Goal: Information Seeking & Learning: Learn about a topic

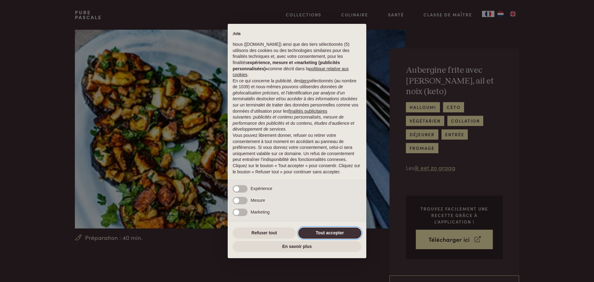
click at [313, 231] on button "Tout accepter" at bounding box center [329, 232] width 63 height 11
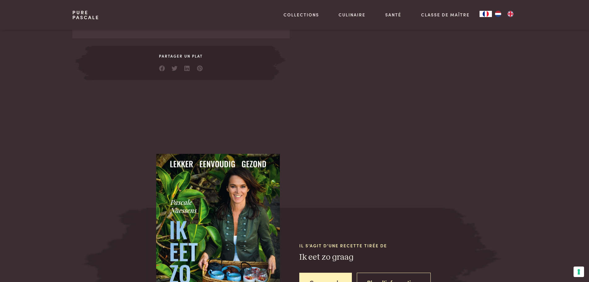
scroll to position [447, 0]
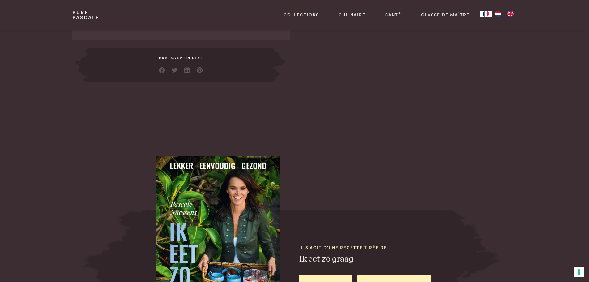
click at [389, 274] on link "Plus d'informations" at bounding box center [394, 283] width 74 height 19
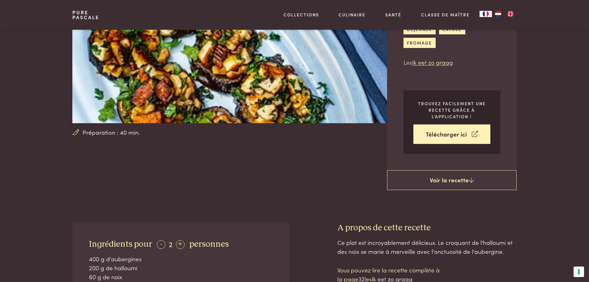
scroll to position [110, 0]
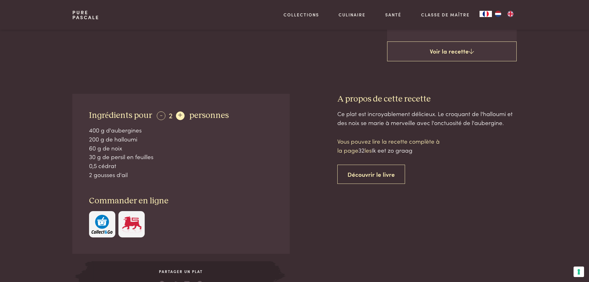
click at [181, 111] on div "+" at bounding box center [180, 115] width 9 height 9
click at [157, 111] on div "-" at bounding box center [161, 115] width 9 height 9
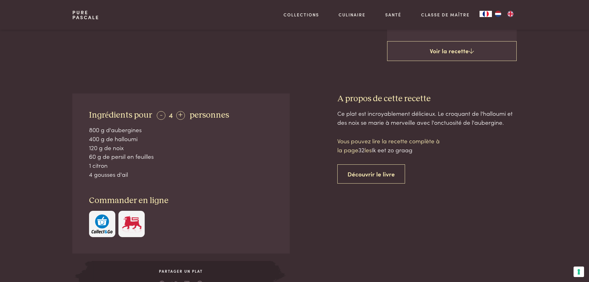
drag, startPoint x: 83, startPoint y: 122, endPoint x: 161, endPoint y: 131, distance: 79.0
click at [161, 131] on div "Ingrédients pour - 4 + personnes 800 g d'aubergines 400 g de halloumi 120 g de …" at bounding box center [180, 173] width 217 height 160
click at [161, 134] on div "400 g de halloumi" at bounding box center [181, 138] width 184 height 9
drag, startPoint x: 89, startPoint y: 143, endPoint x: 133, endPoint y: 143, distance: 44.5
click at [133, 152] on div "60 g de persil en feuilles" at bounding box center [181, 156] width 184 height 9
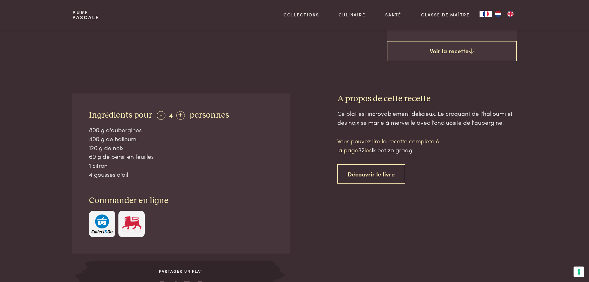
drag, startPoint x: 98, startPoint y: 146, endPoint x: 114, endPoint y: 159, distance: 20.9
click at [114, 159] on div "Ingrédients pour - 4 + personnes 800 g d'aubergines 400 g de halloumi 120 g de …" at bounding box center [180, 173] width 217 height 160
click at [114, 170] on div "4 gousses d'ail" at bounding box center [181, 174] width 184 height 9
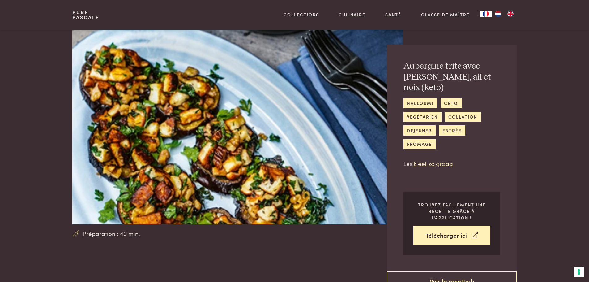
scroll to position [0, 0]
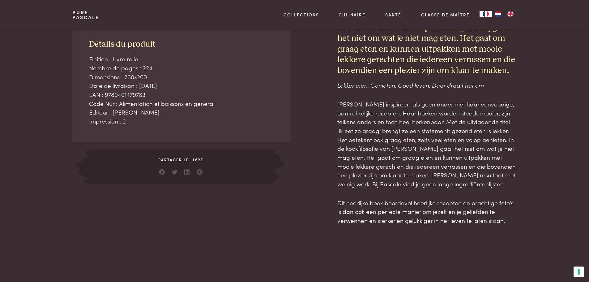
scroll to position [278, 0]
